Goal: Complete application form: Complete application form

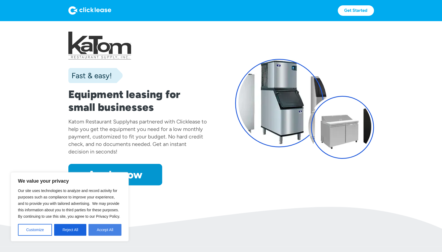
click at [103, 229] on button "Accept All" at bounding box center [104, 230] width 33 height 12
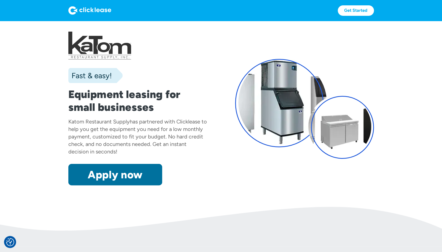
click at [111, 175] on link "Apply now" at bounding box center [115, 174] width 94 height 21
click at [121, 176] on link "Apply now" at bounding box center [115, 174] width 94 height 21
